Goal: Browse casually

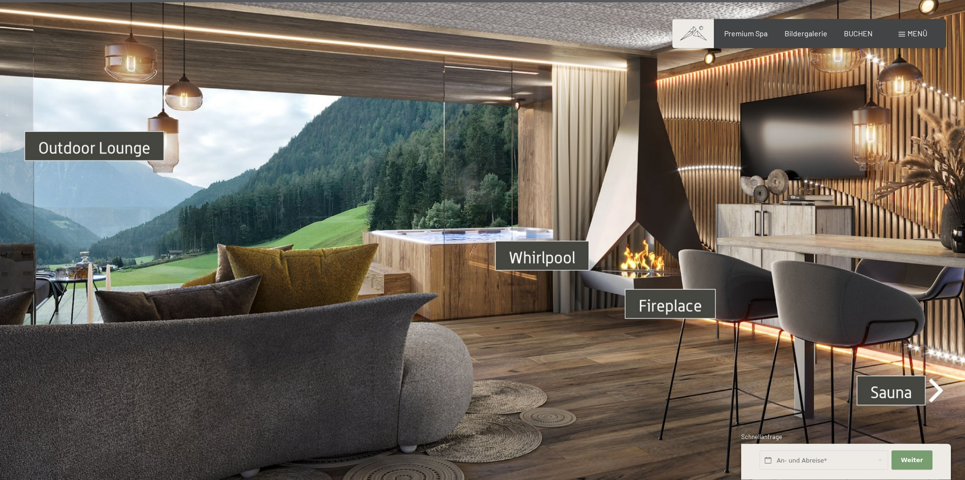
scroll to position [3484, 0]
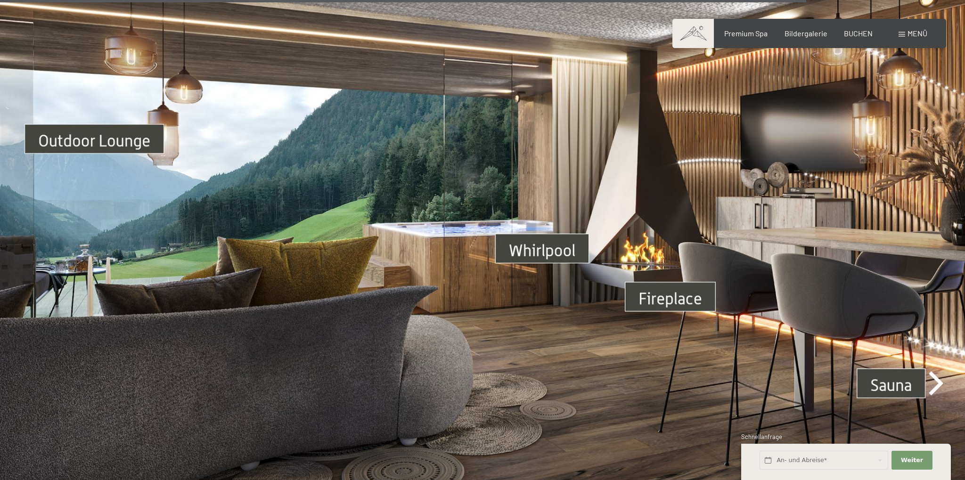
click at [935, 363] on img at bounding box center [482, 233] width 965 height 543
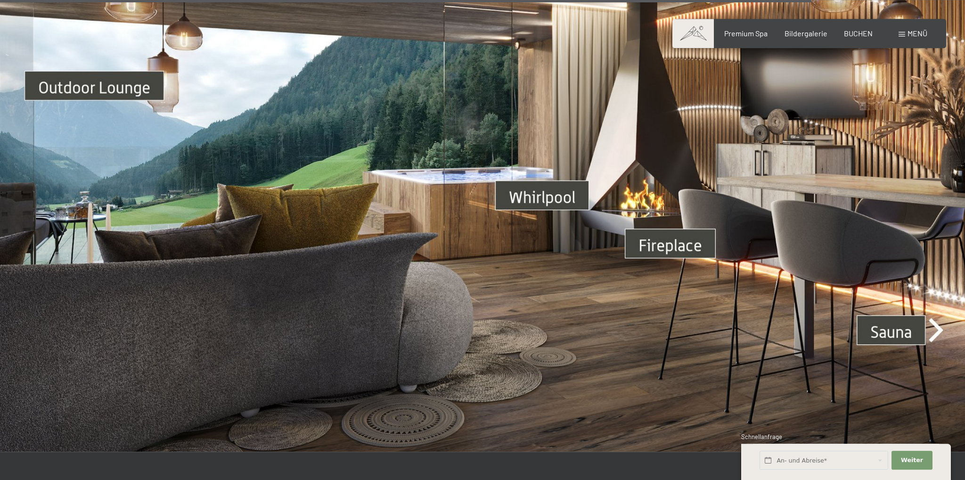
scroll to position [3584, 0]
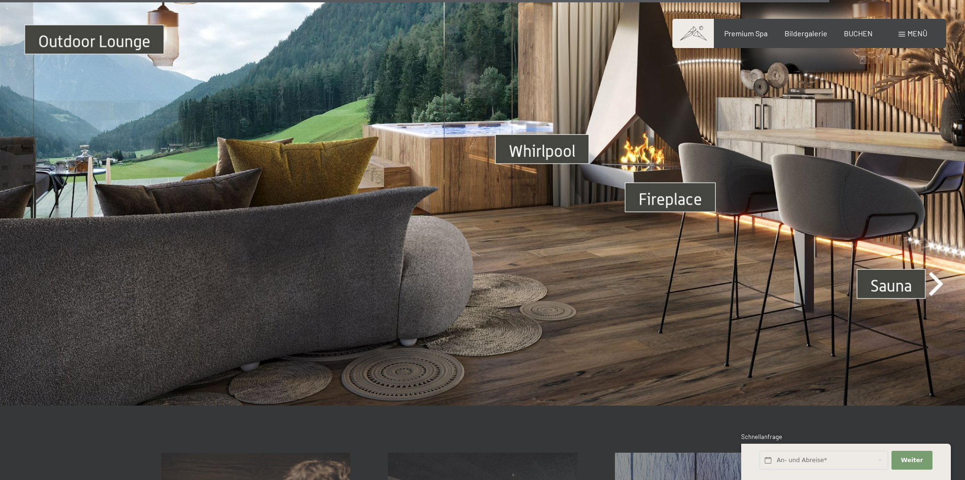
click at [536, 138] on img at bounding box center [482, 134] width 965 height 543
click at [561, 140] on img at bounding box center [482, 134] width 965 height 543
click at [904, 270] on img at bounding box center [482, 134] width 965 height 543
click at [935, 273] on img at bounding box center [482, 134] width 965 height 543
click at [929, 257] on img at bounding box center [482, 134] width 965 height 543
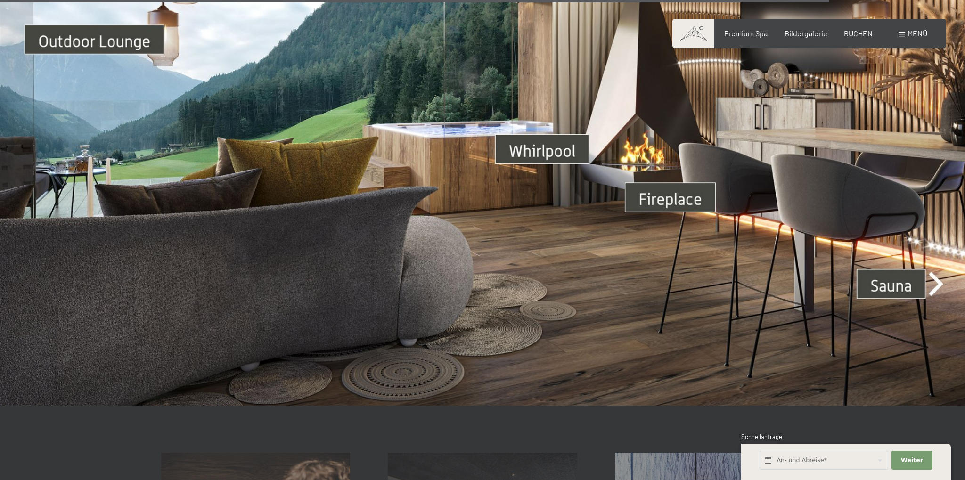
click at [873, 276] on img at bounding box center [482, 134] width 965 height 543
click at [744, 318] on img at bounding box center [482, 134] width 965 height 543
click at [701, 179] on img at bounding box center [482, 134] width 965 height 543
click at [700, 179] on img at bounding box center [482, 134] width 965 height 543
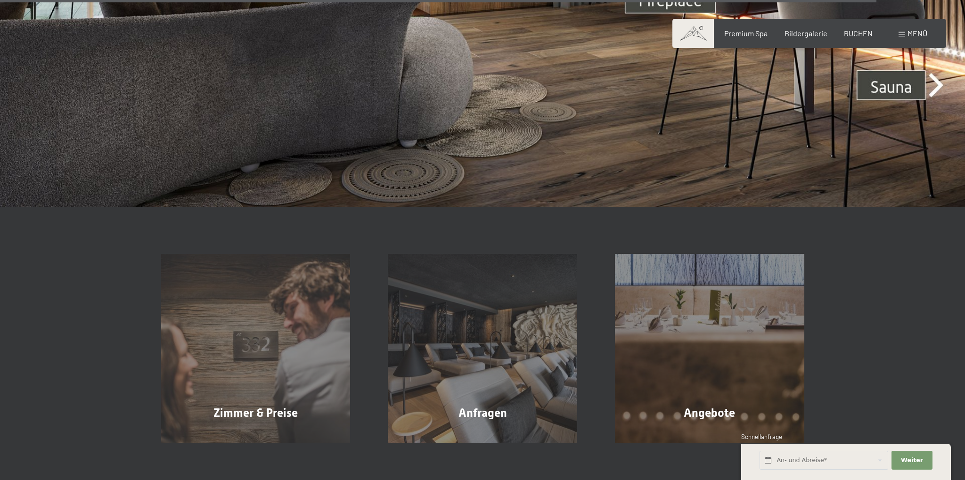
scroll to position [4031, 0]
